Goal: Find contact information: Find contact information

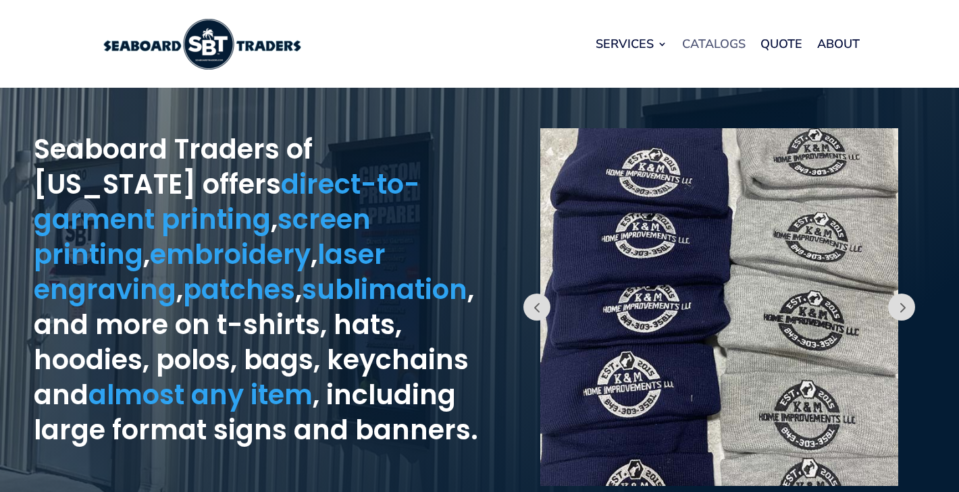
click at [715, 38] on link "Catalogs" at bounding box center [713, 43] width 63 height 51
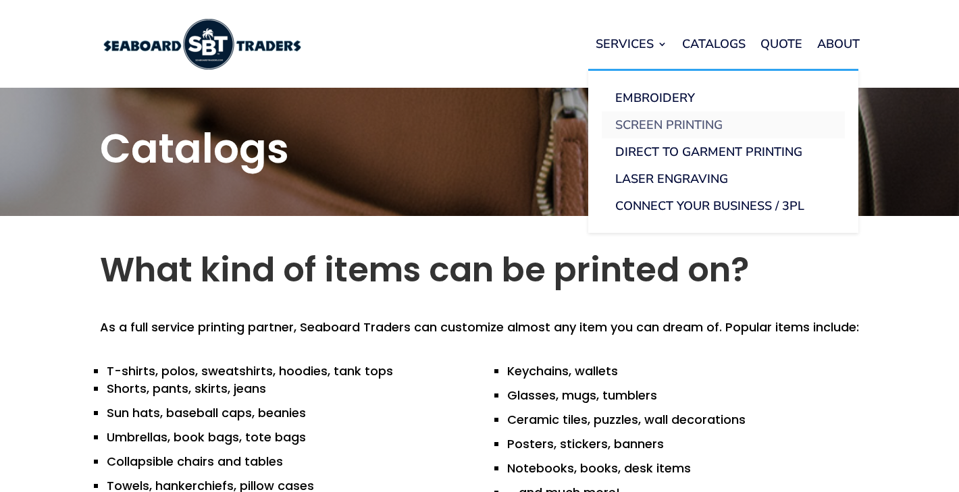
click at [687, 126] on link "Screen Printing" at bounding box center [723, 124] width 243 height 27
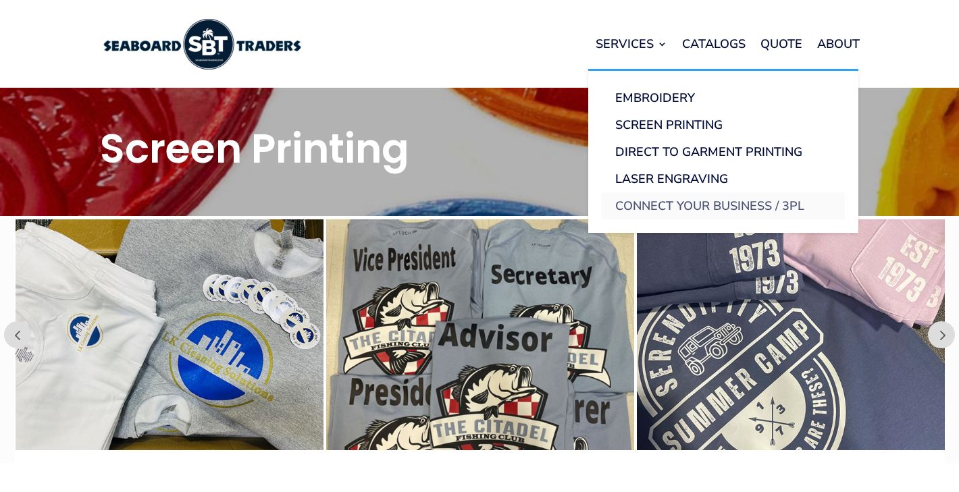
click at [700, 203] on link "Connect Your Business / 3PL" at bounding box center [723, 205] width 243 height 27
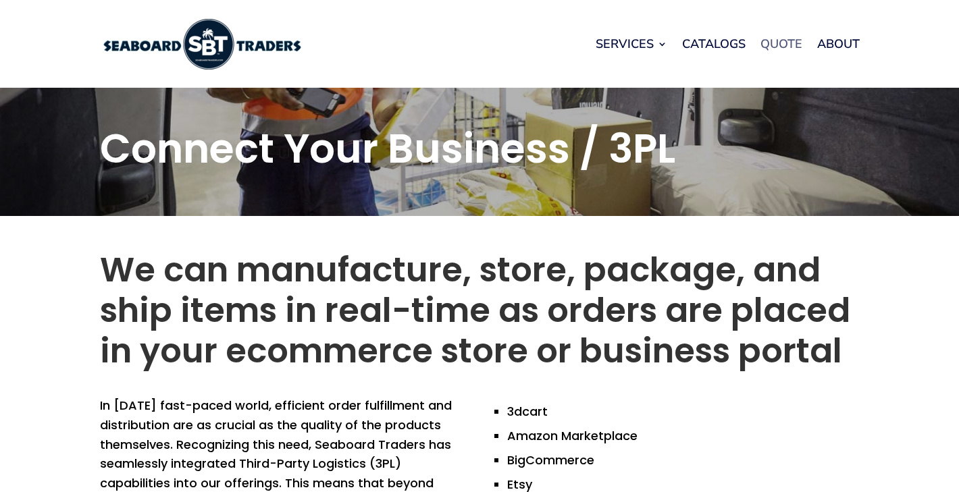
click at [785, 49] on link "Quote" at bounding box center [781, 43] width 42 height 51
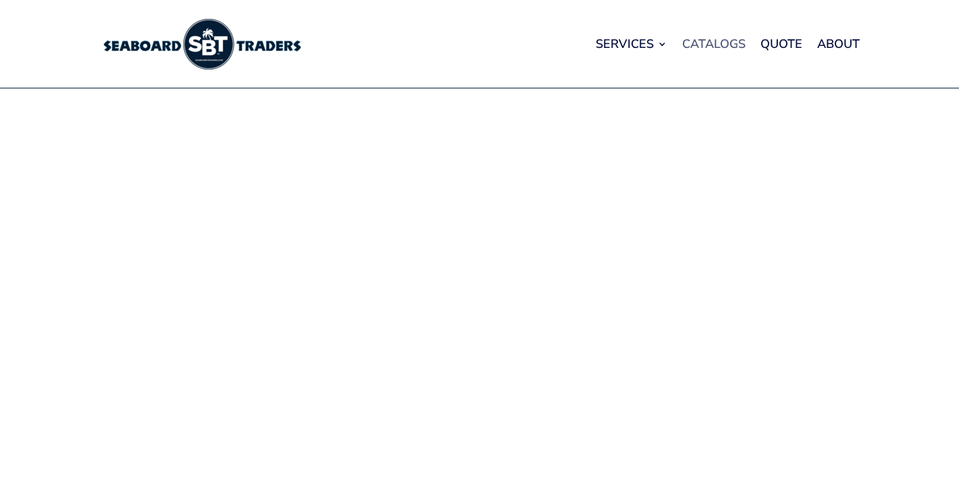
click at [698, 44] on link "Catalogs" at bounding box center [713, 43] width 63 height 51
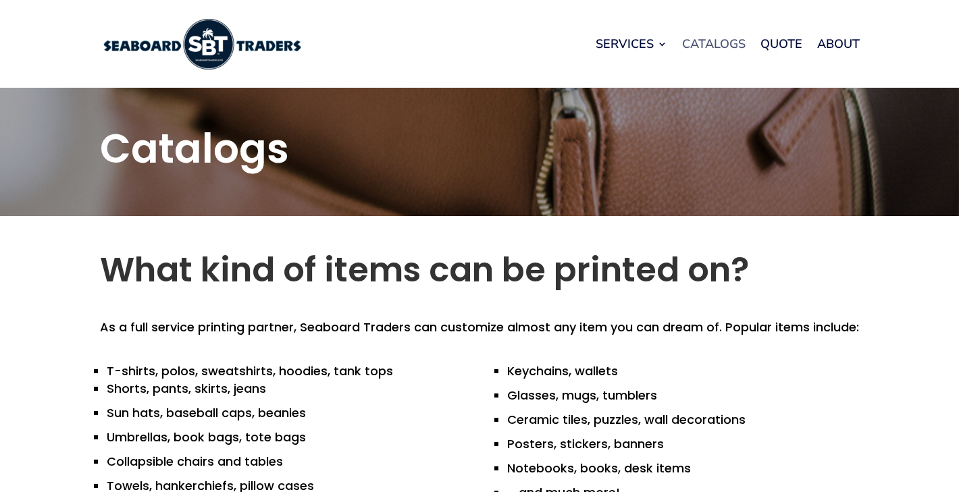
click at [700, 49] on link "Catalogs" at bounding box center [713, 43] width 63 height 51
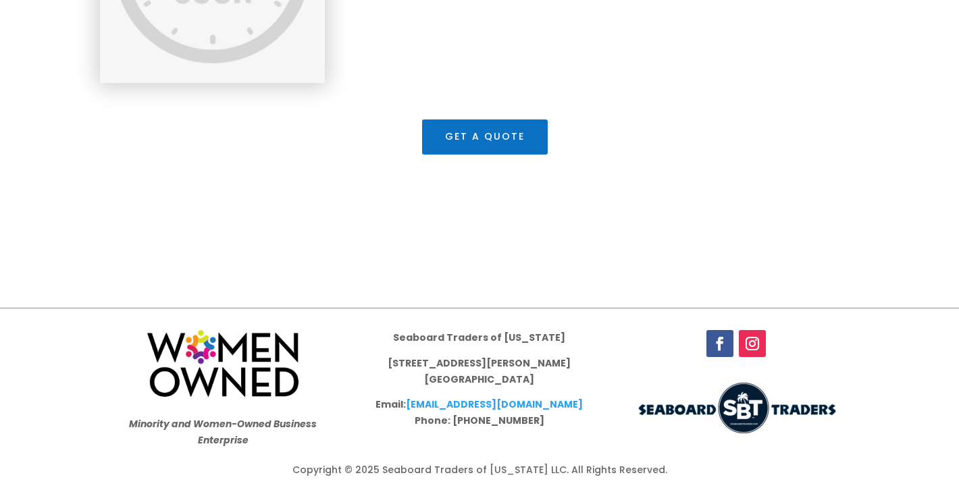
scroll to position [1851, 0]
drag, startPoint x: 571, startPoint y: 405, endPoint x: 425, endPoint y: 405, distance: 146.5
click at [425, 405] on p "Email: [EMAIL_ADDRESS][DOMAIN_NAME] Phone: [PHONE_NUMBER]" at bounding box center [479, 413] width 216 height 32
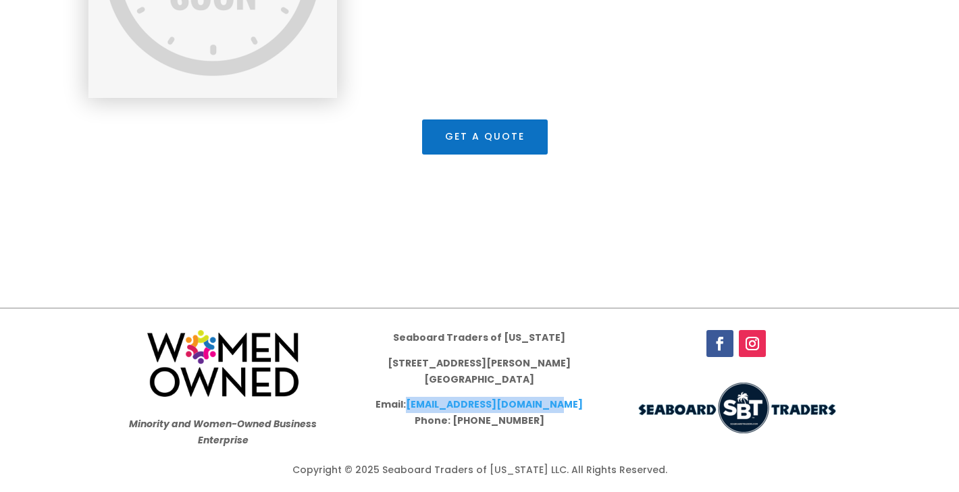
copy link "[EMAIL_ADDRESS][DOMAIN_NAME]"
